Goal: Information Seeking & Learning: Learn about a topic

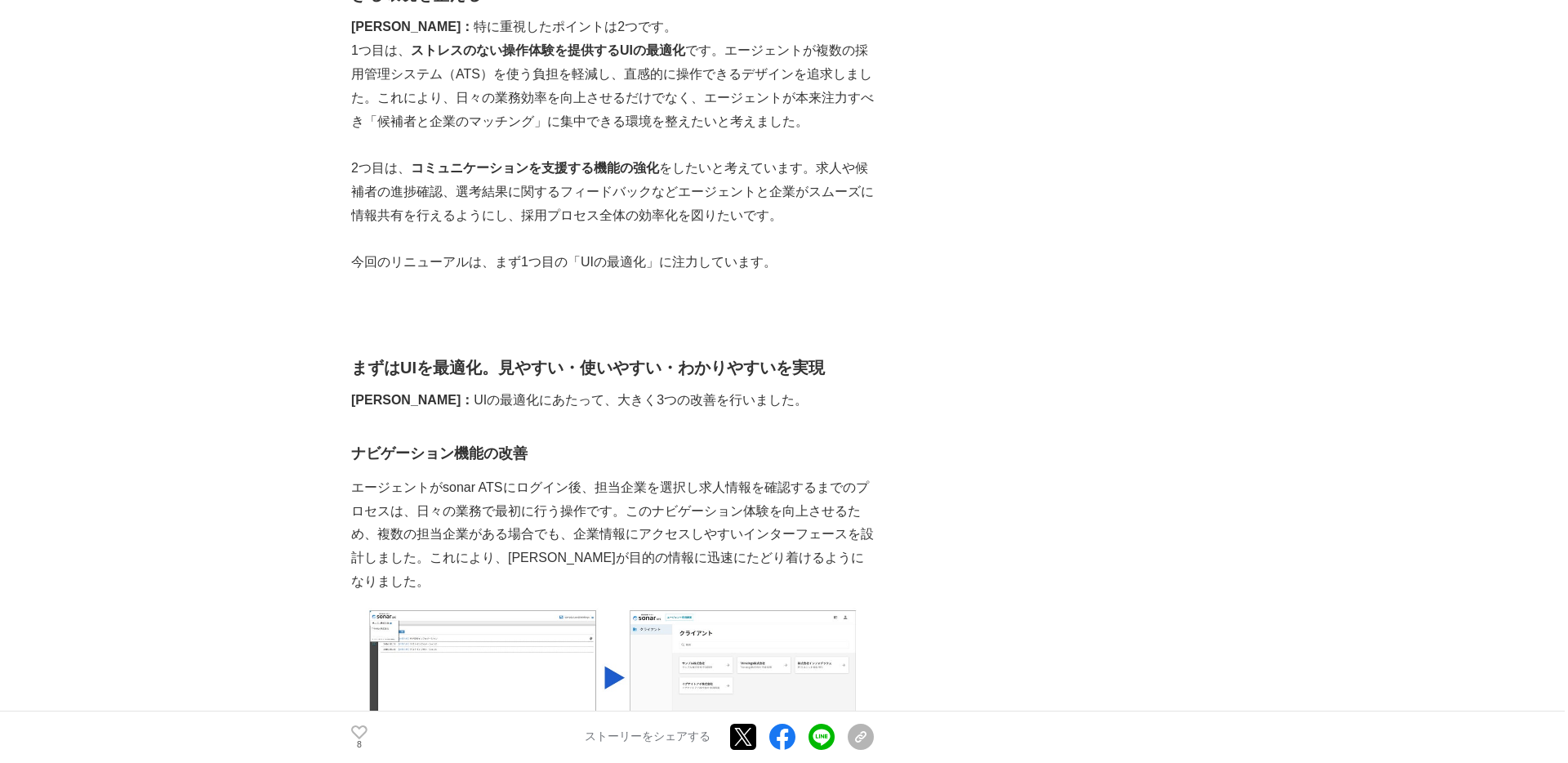
scroll to position [2499, 0]
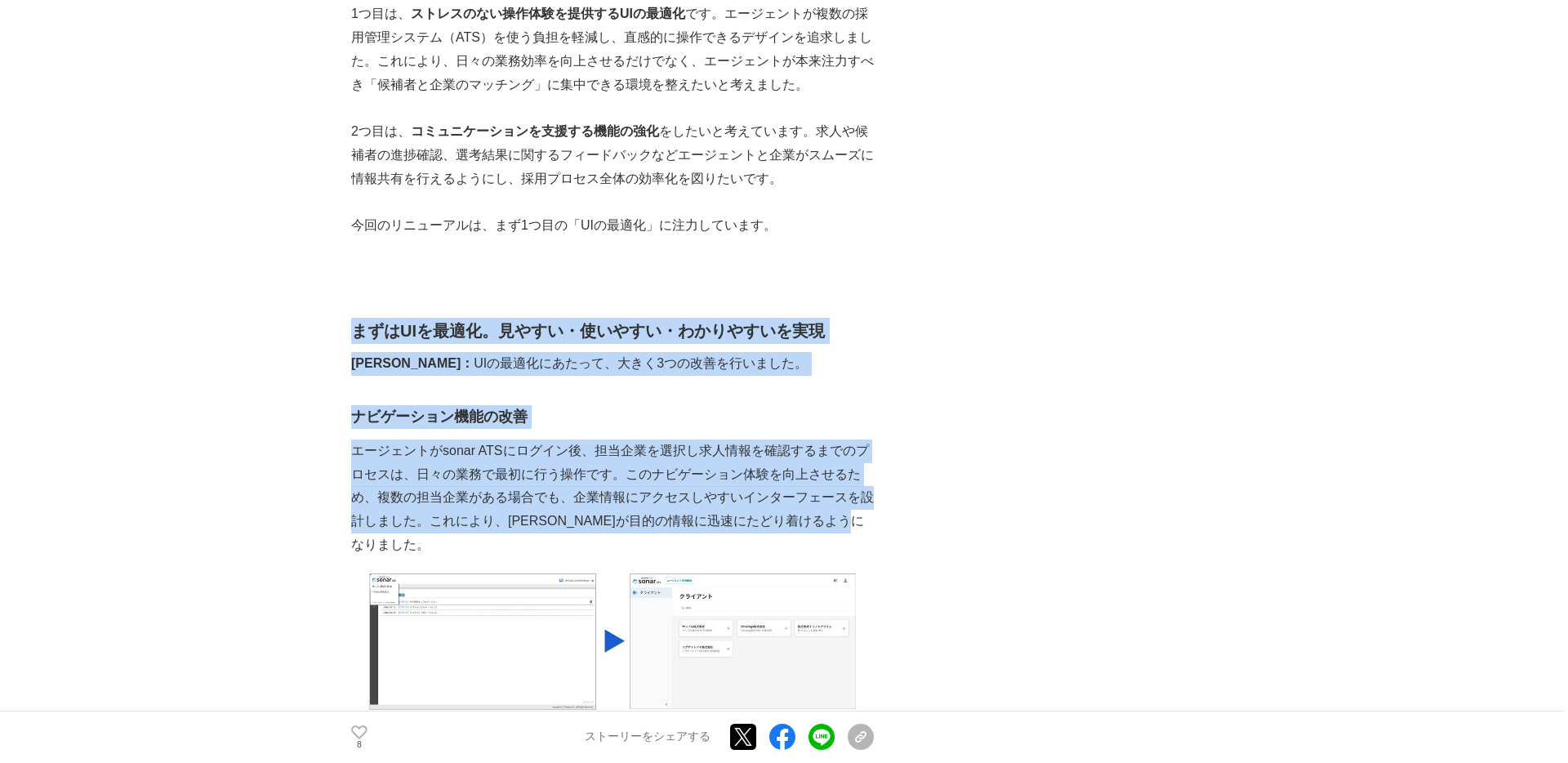
drag, startPoint x: 406, startPoint y: 521, endPoint x: 353, endPoint y: 309, distance: 218.5
click at [352, 318] on h2 "まずはUIを最適化。見やすい・使いやすい・わかりやすいを実現" at bounding box center [613, 330] width 522 height 26
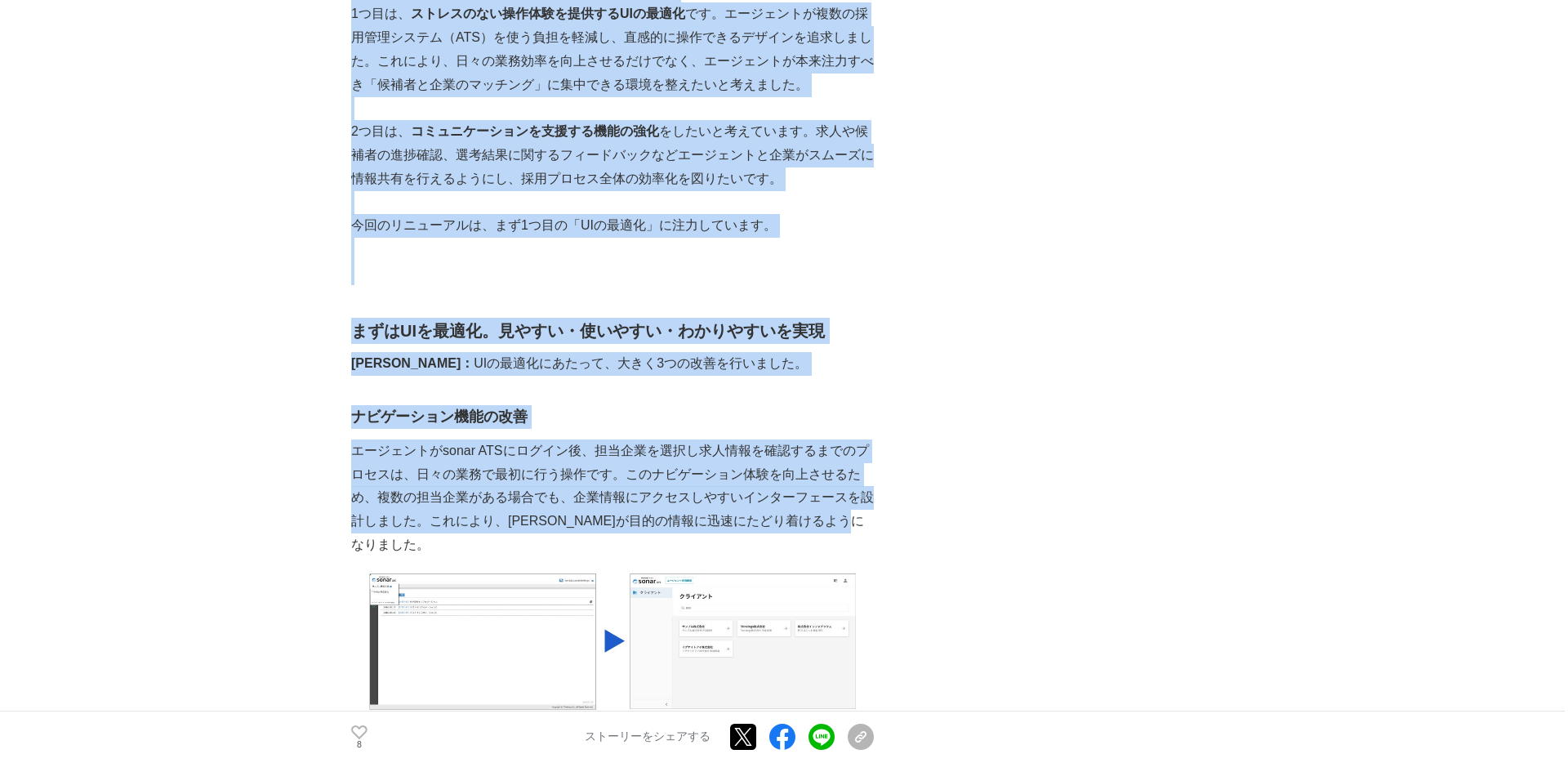
drag, startPoint x: 349, startPoint y: 305, endPoint x: 440, endPoint y: 520, distance: 233.5
click at [440, 520] on p "エージェントがsonar ATSにログイン後、担当企業を選択し求人情報を確認するまでのプロセスは、日々の業務で最初に行う操作です。このナビゲーション体験を向上…" at bounding box center [613, 497] width 522 height 117
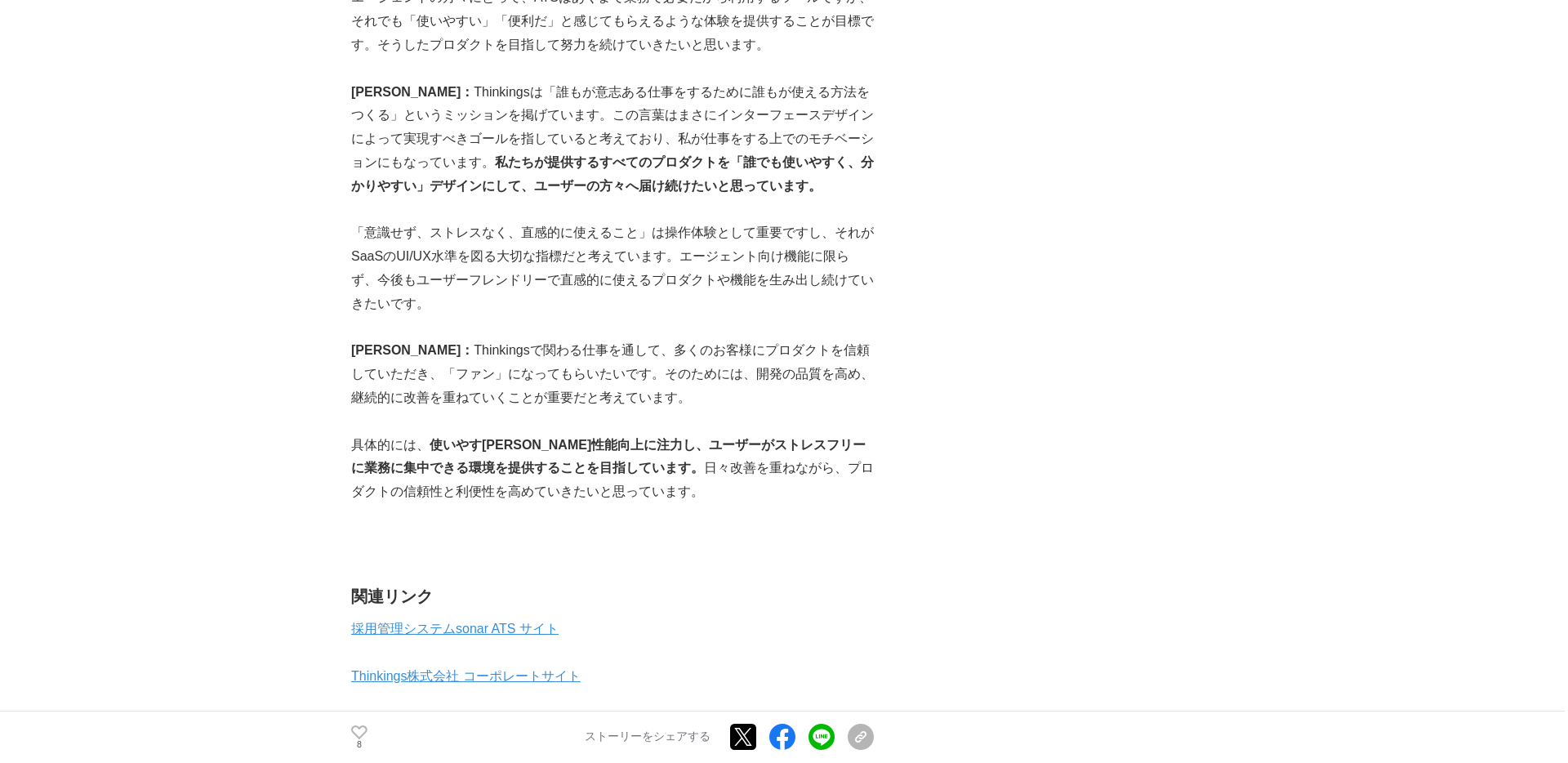
scroll to position [8855, 0]
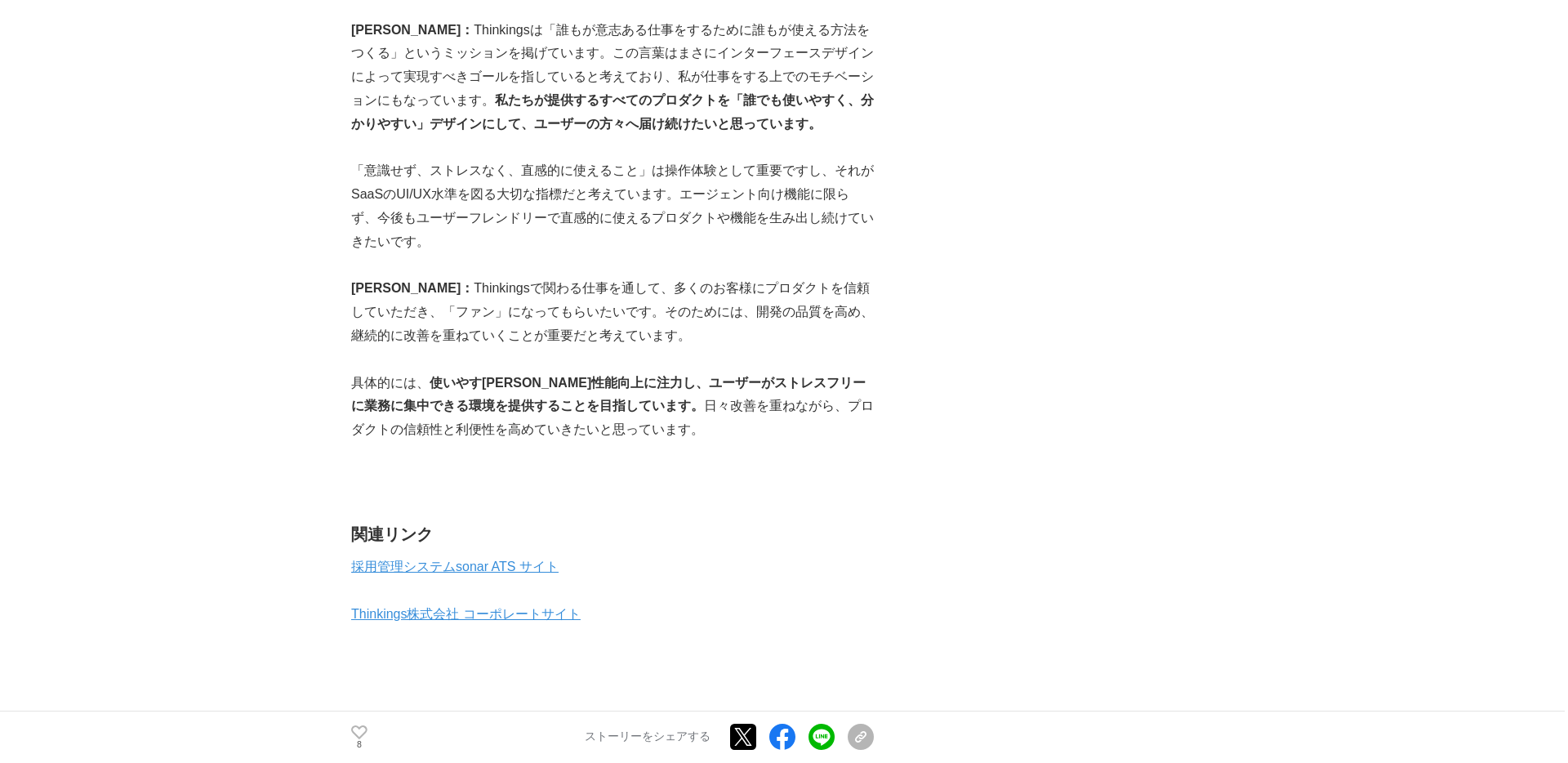
drag, startPoint x: 389, startPoint y: 324, endPoint x: 1255, endPoint y: 2, distance: 923.9
